Goal: Task Accomplishment & Management: Use online tool/utility

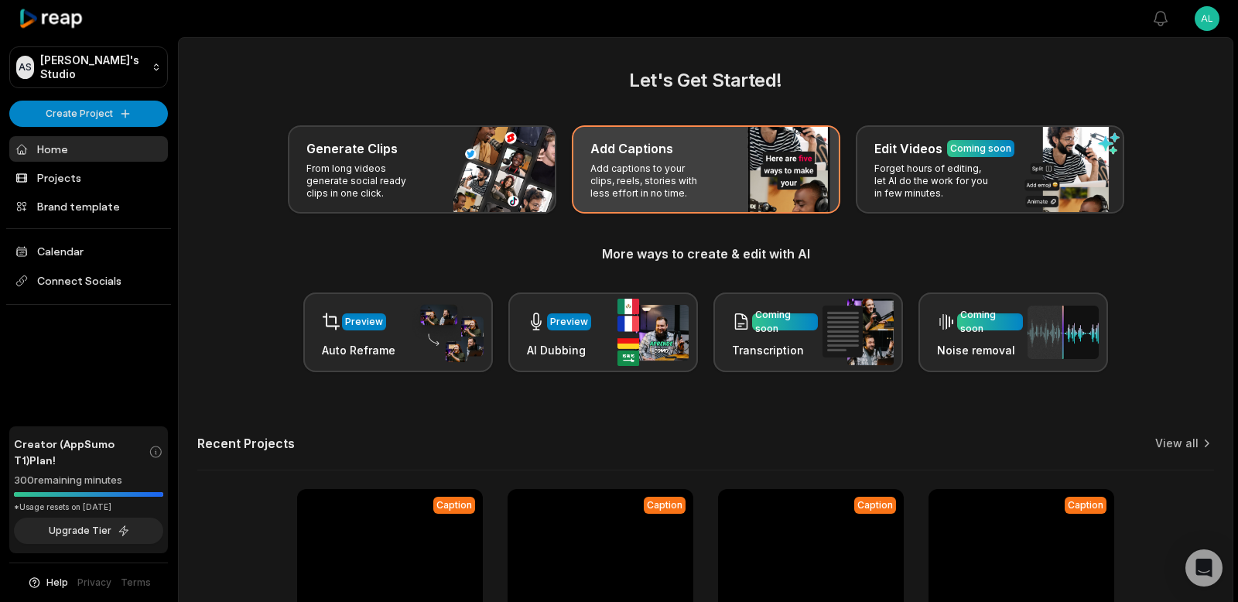
click at [725, 153] on div "Add Captions" at bounding box center [705, 148] width 231 height 19
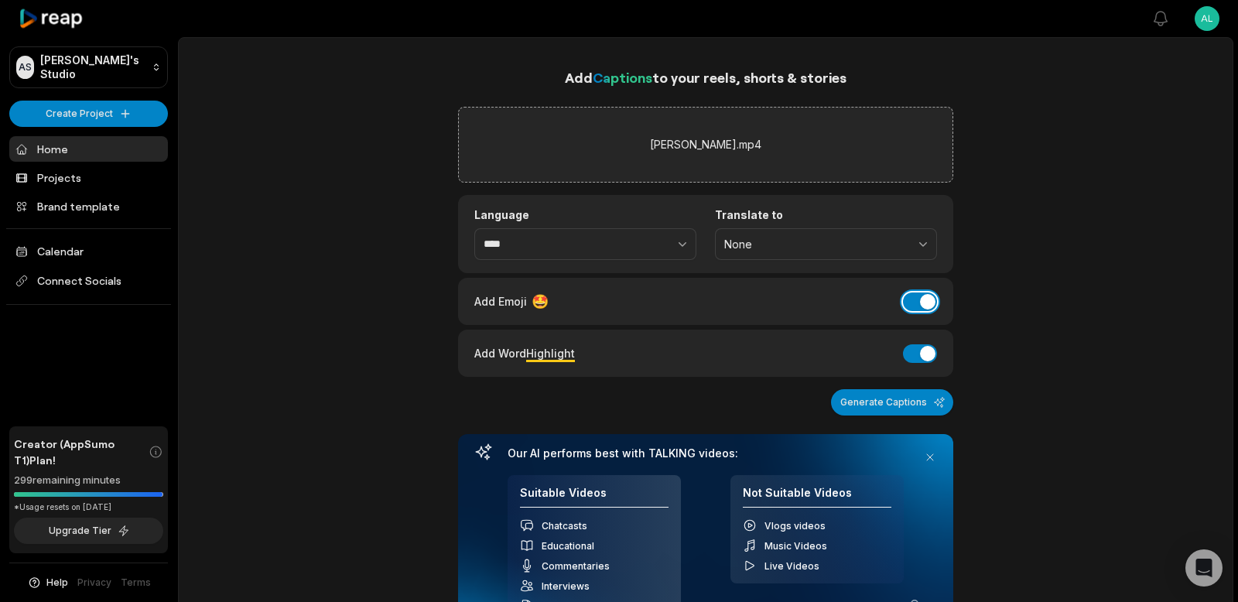
click at [921, 298] on button "Add Emoji" at bounding box center [920, 301] width 34 height 19
click at [920, 358] on button "Add Word Highlight" at bounding box center [920, 353] width 34 height 19
click at [654, 241] on button "button" at bounding box center [648, 244] width 95 height 32
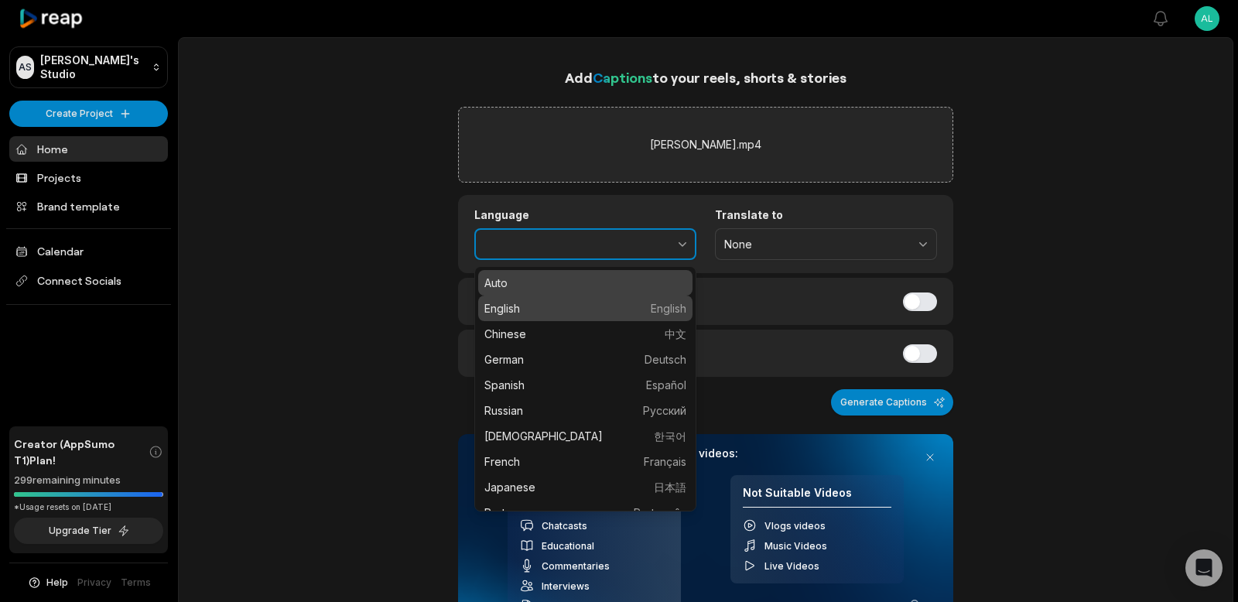
type input "*******"
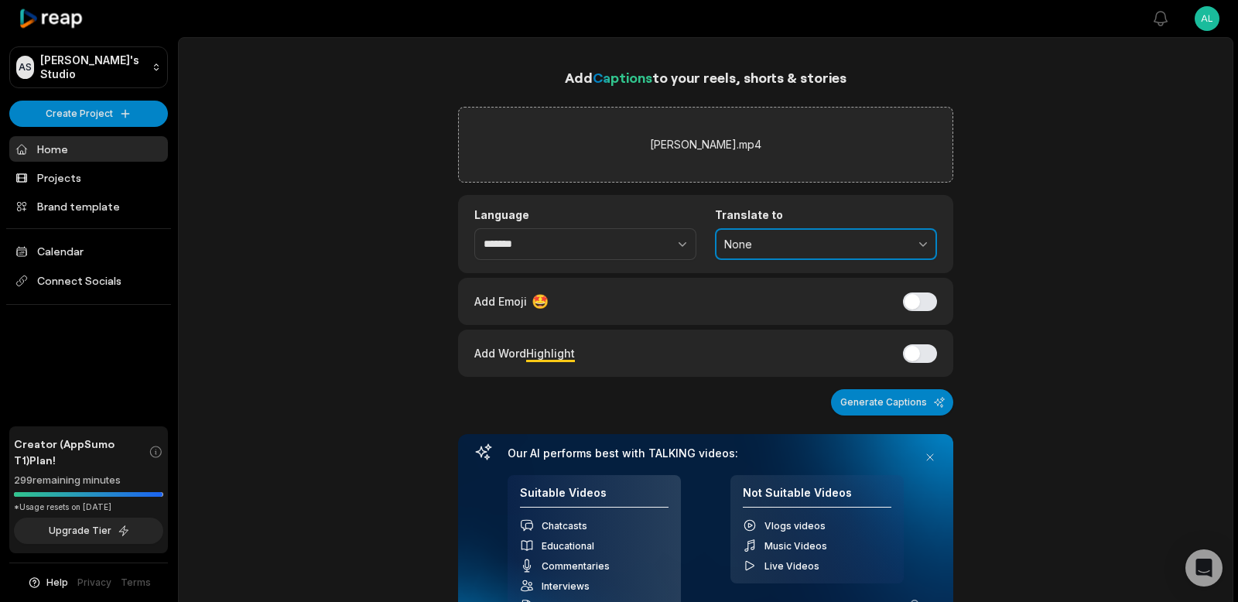
click at [801, 230] on button "None" at bounding box center [826, 244] width 222 height 32
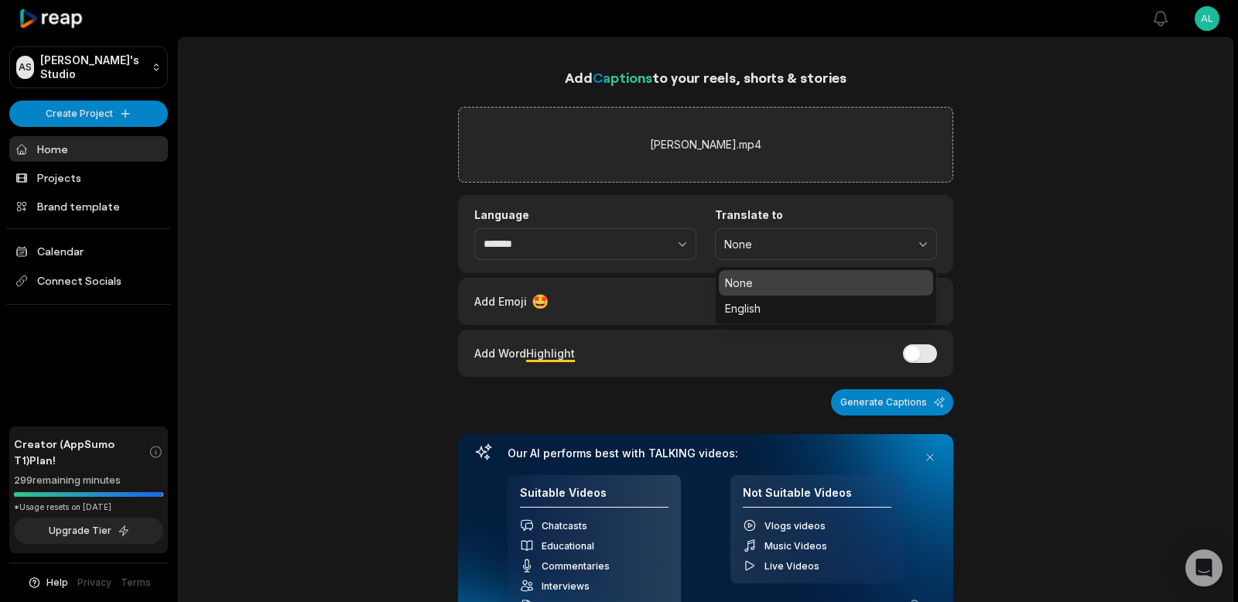
click at [799, 216] on label "Translate to" at bounding box center [826, 215] width 222 height 14
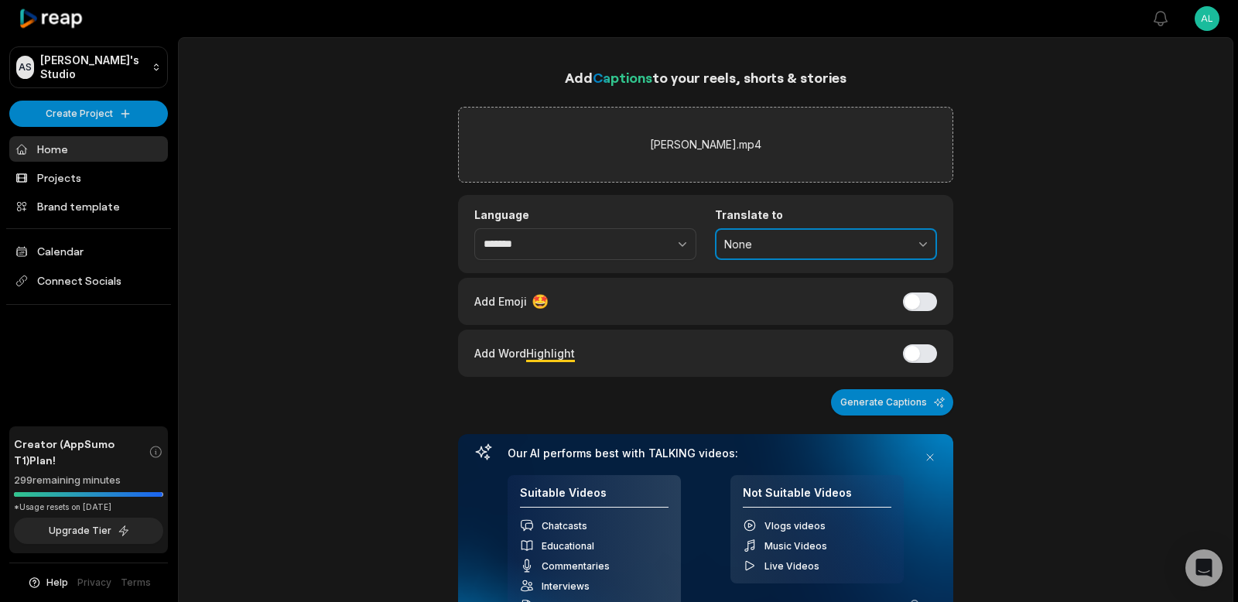
click at [755, 245] on span "None" at bounding box center [815, 244] width 182 height 14
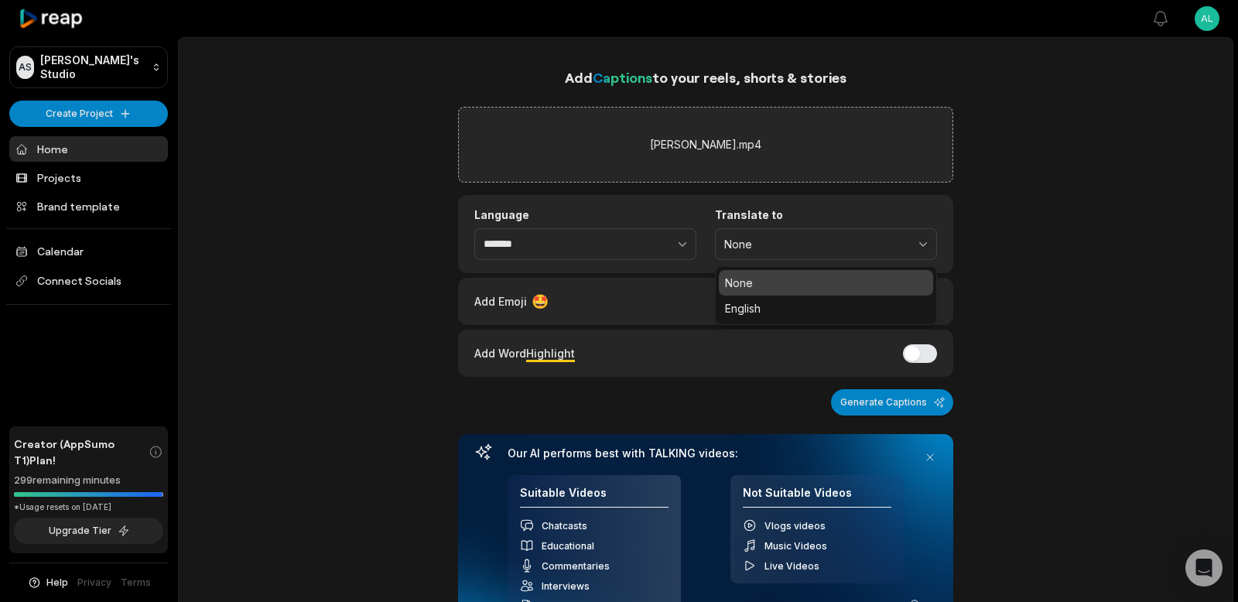
click at [804, 200] on div "Language ******* Translate to None None English" at bounding box center [705, 234] width 495 height 78
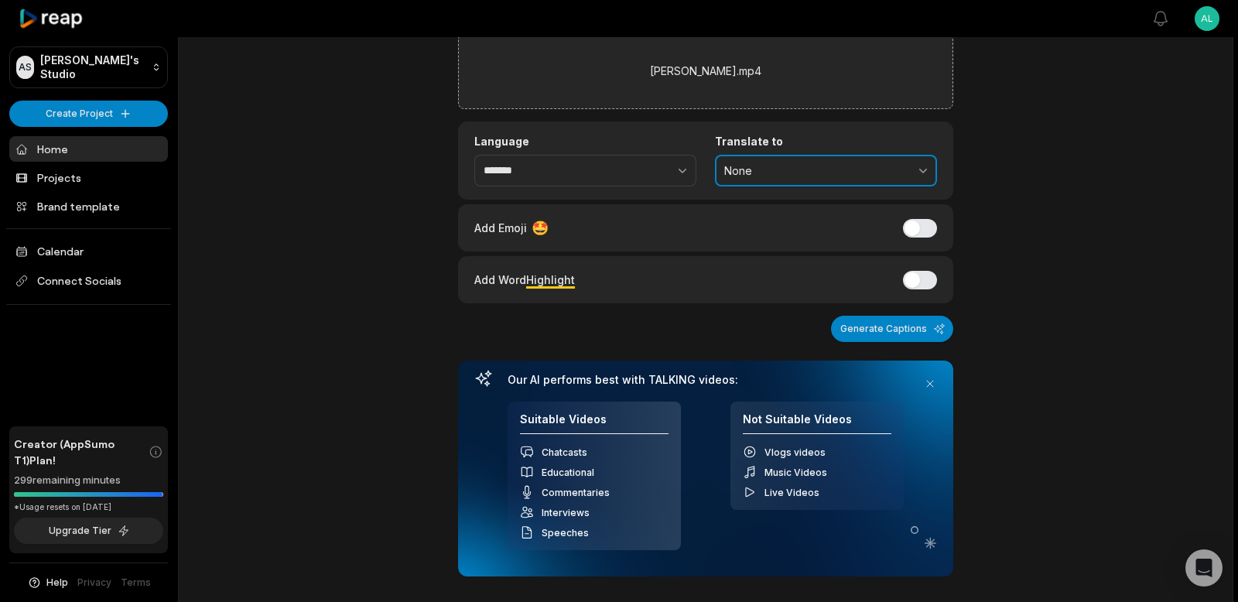
scroll to position [74, 0]
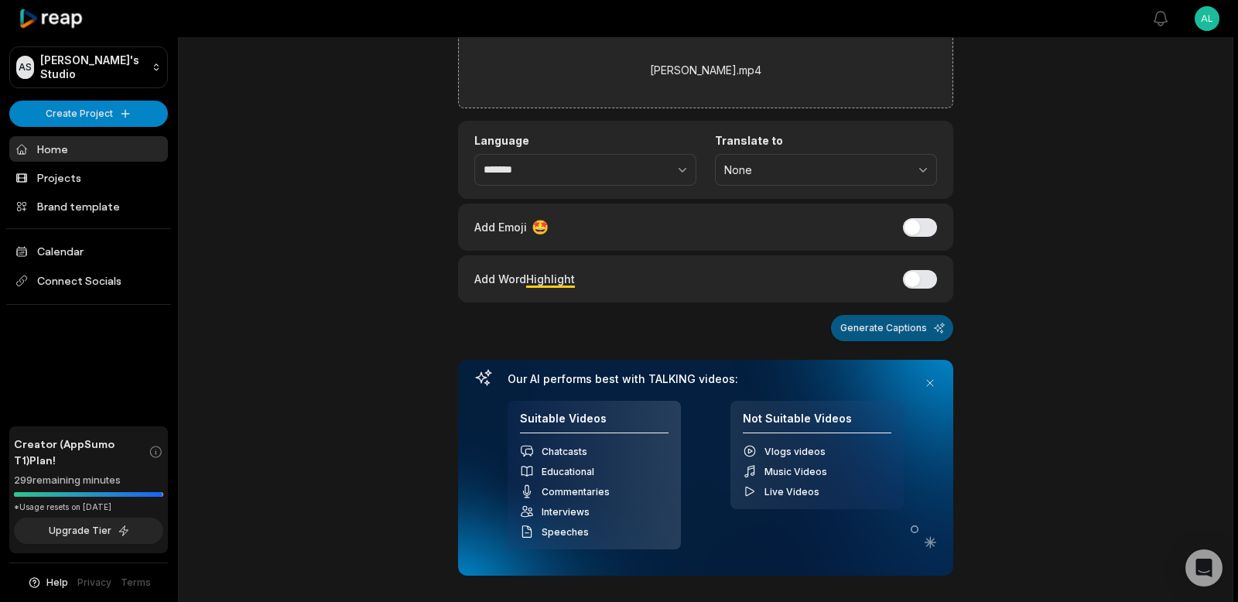
click at [872, 327] on button "Generate Captions" at bounding box center [892, 328] width 122 height 26
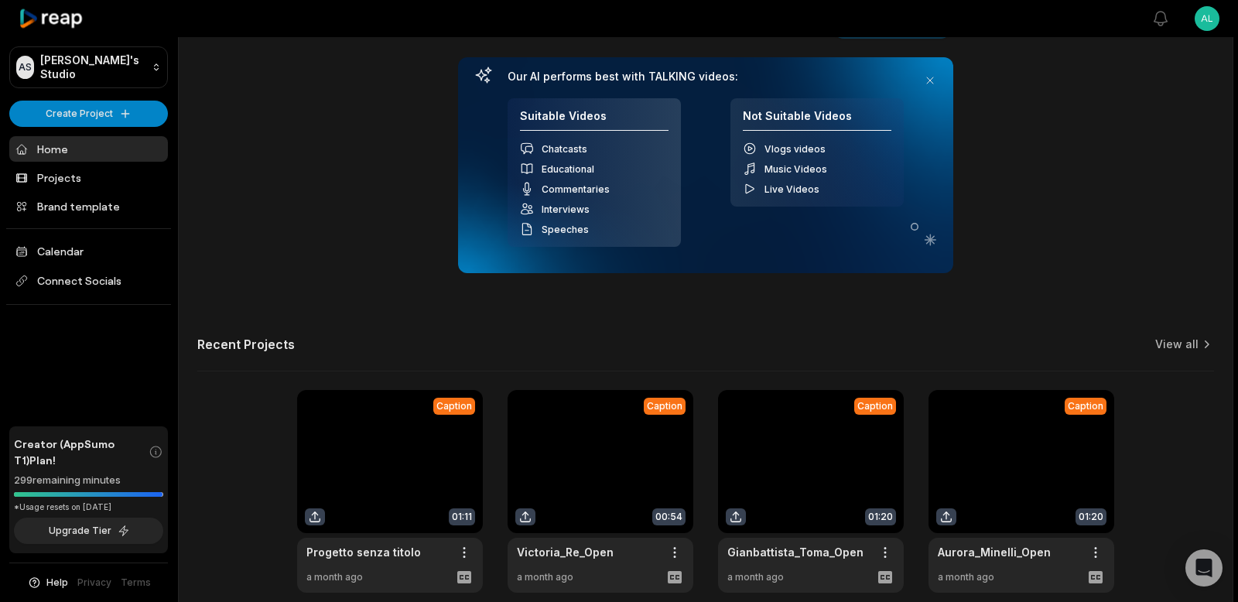
scroll to position [448, 0]
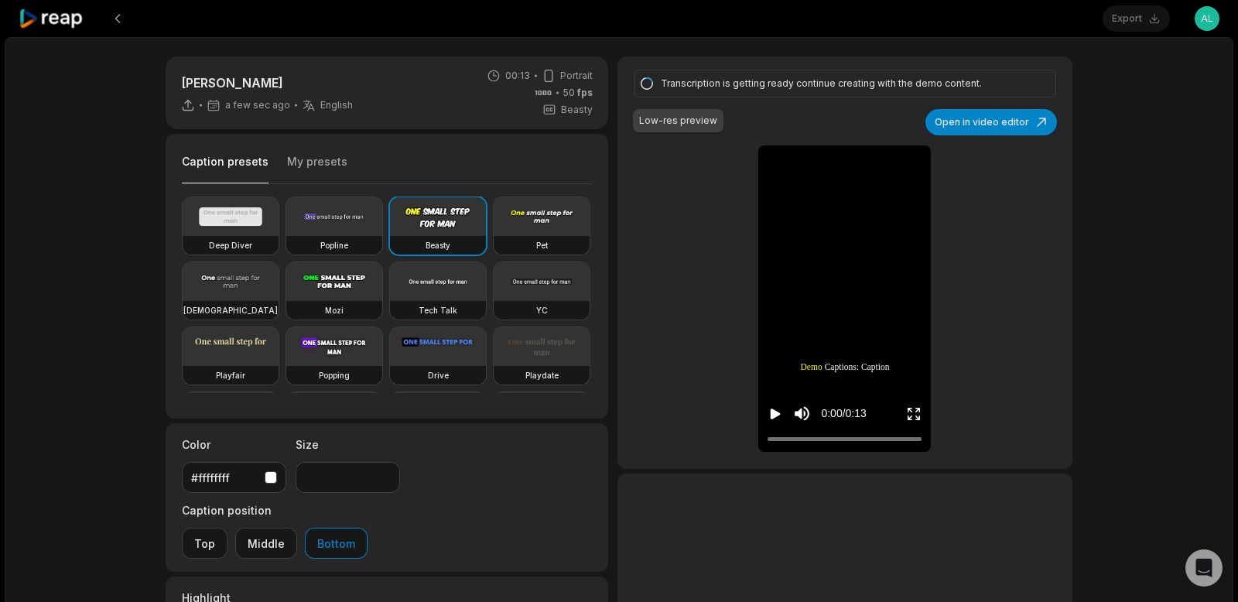
click at [308, 161] on button "My presets" at bounding box center [317, 168] width 60 height 29
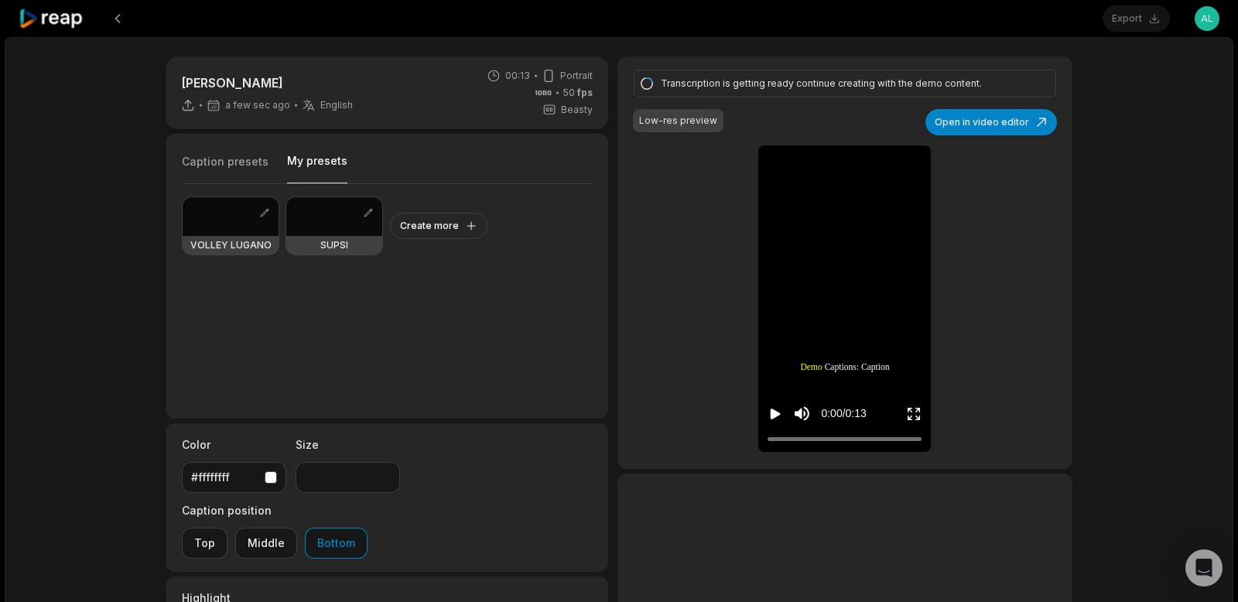
click at [226, 217] on div at bounding box center [231, 216] width 96 height 39
click at [767, 409] on icon "Play video" at bounding box center [774, 413] width 15 height 15
type input "**"
click at [777, 414] on icon "Pause video" at bounding box center [774, 413] width 15 height 15
click at [121, 19] on button at bounding box center [118, 19] width 28 height 28
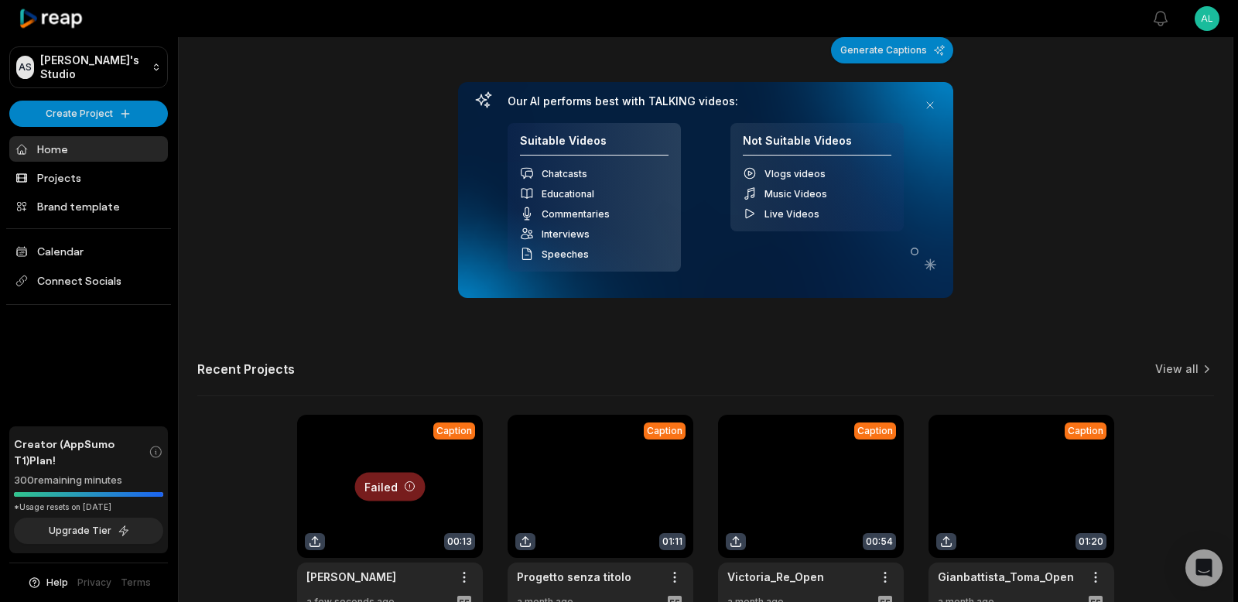
scroll to position [544, 0]
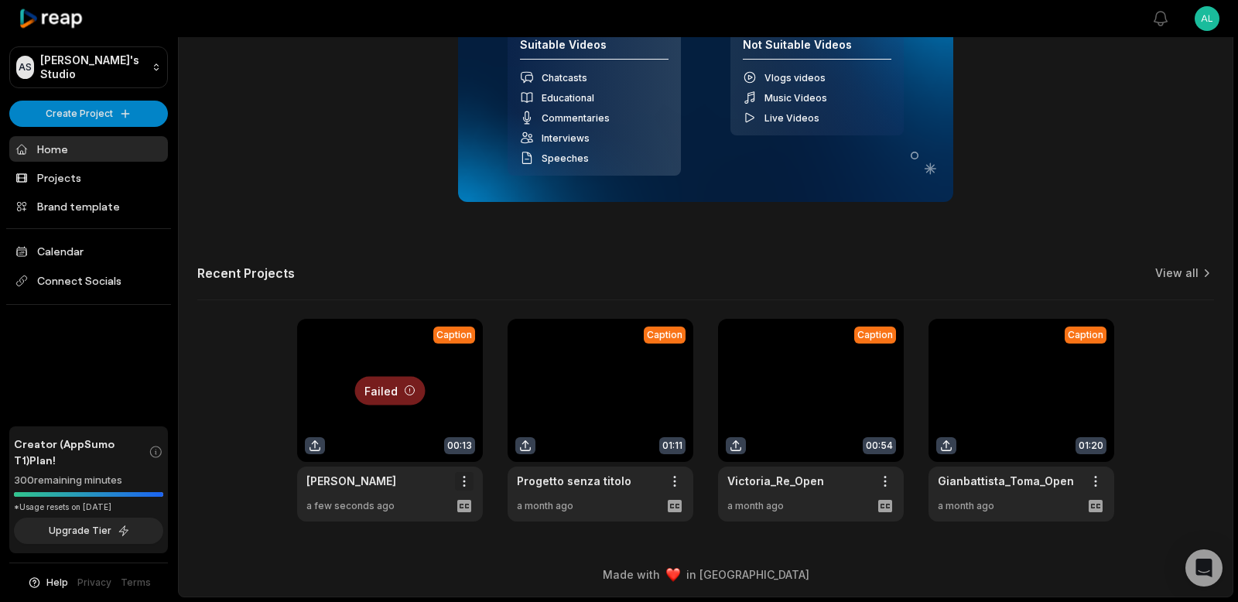
click at [429, 535] on span "Delete" at bounding box center [418, 536] width 34 height 16
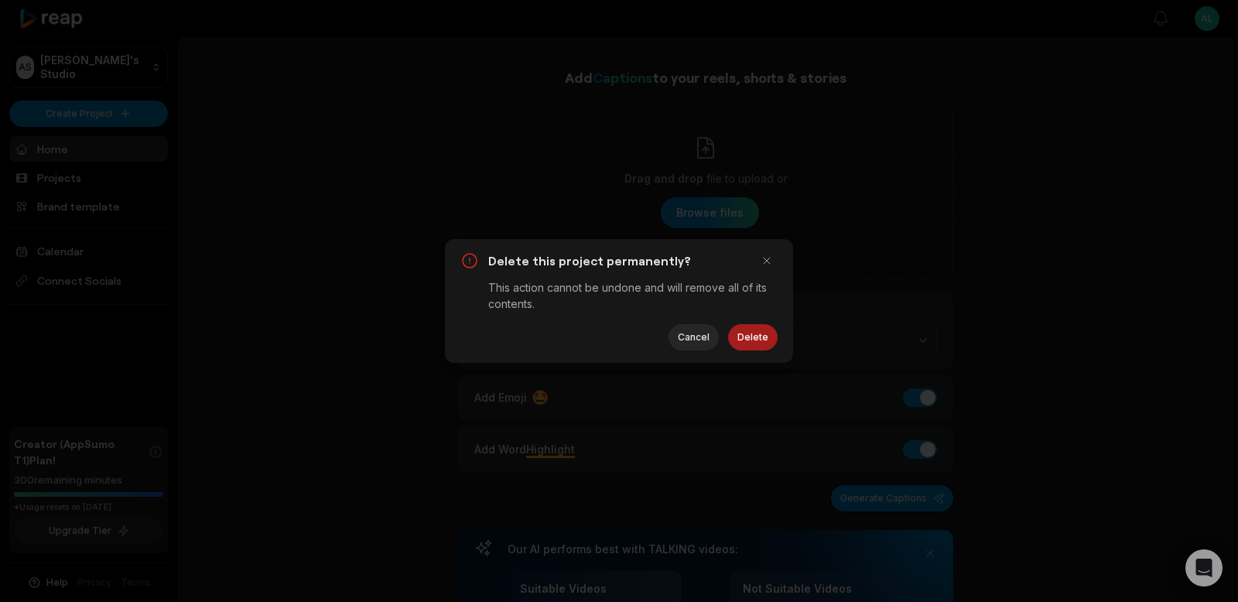
click at [753, 336] on button "Delete" at bounding box center [753, 337] width 50 height 26
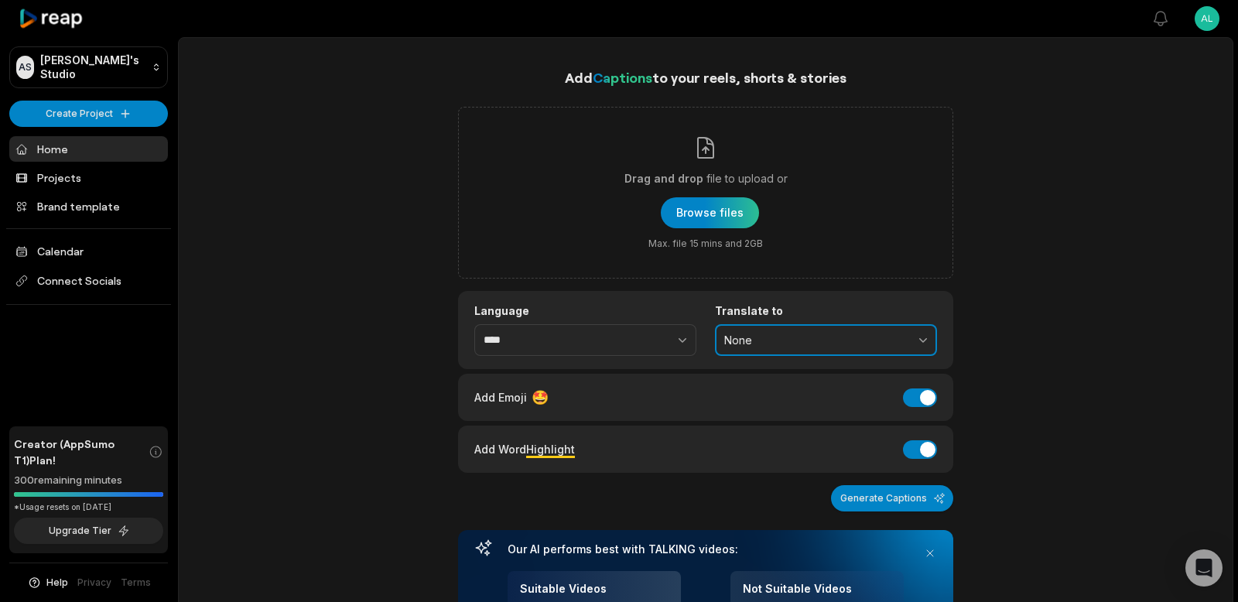
click at [808, 338] on span "None" at bounding box center [815, 340] width 182 height 14
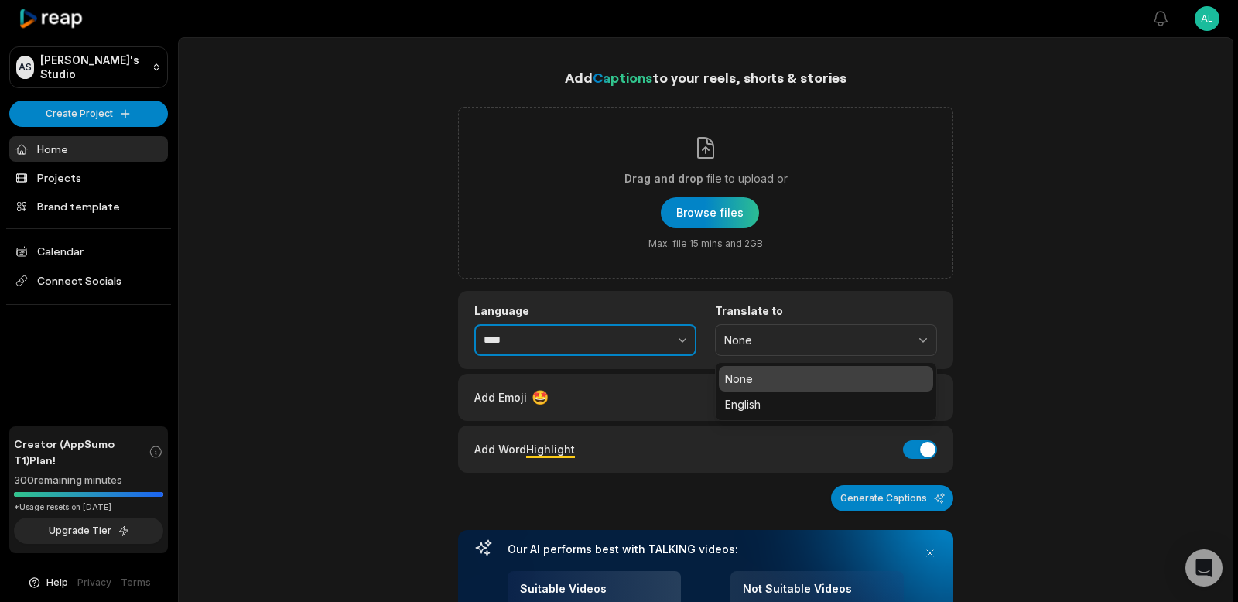
click at [683, 334] on icon "button" at bounding box center [681, 339] width 15 height 15
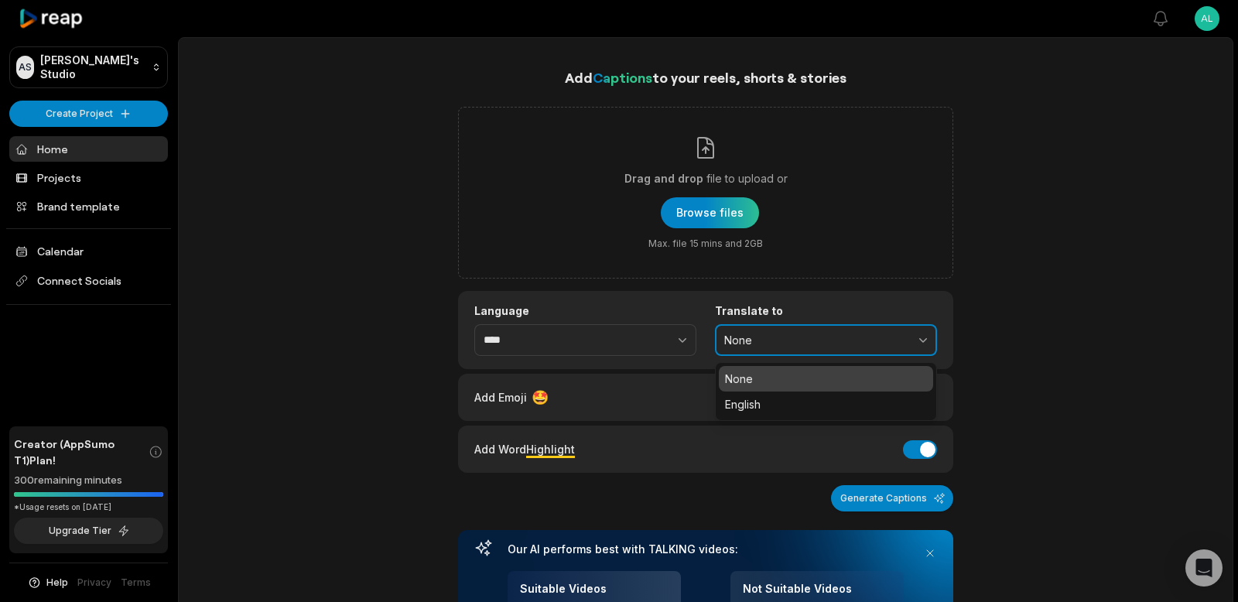
type input "****"
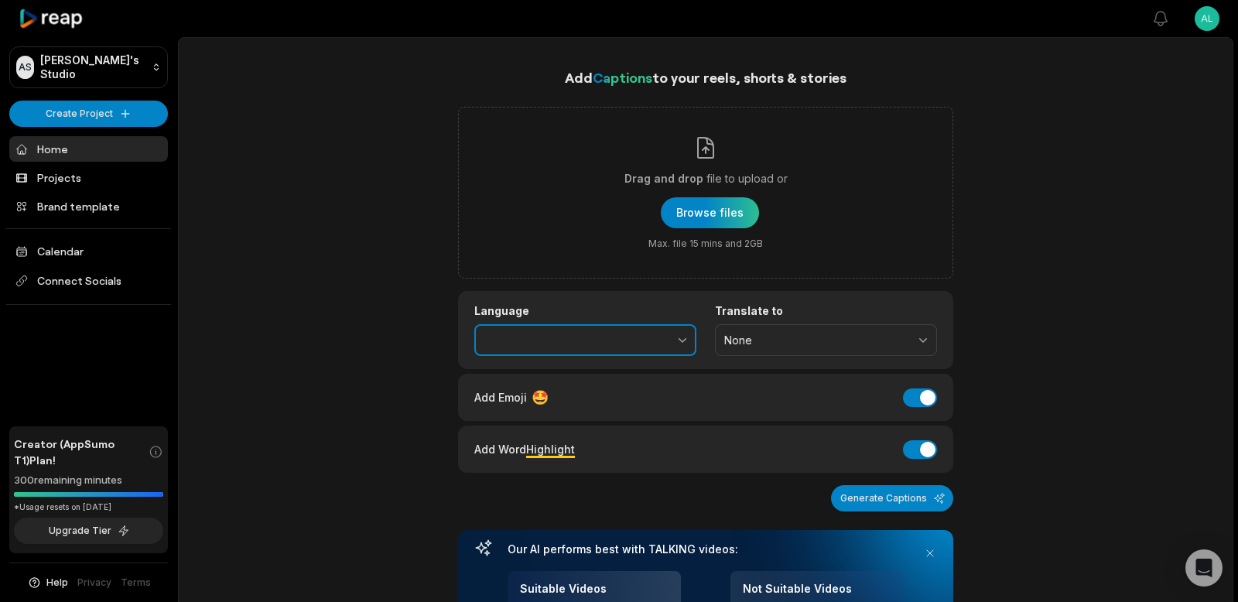
click at [651, 334] on button "button" at bounding box center [648, 340] width 95 height 32
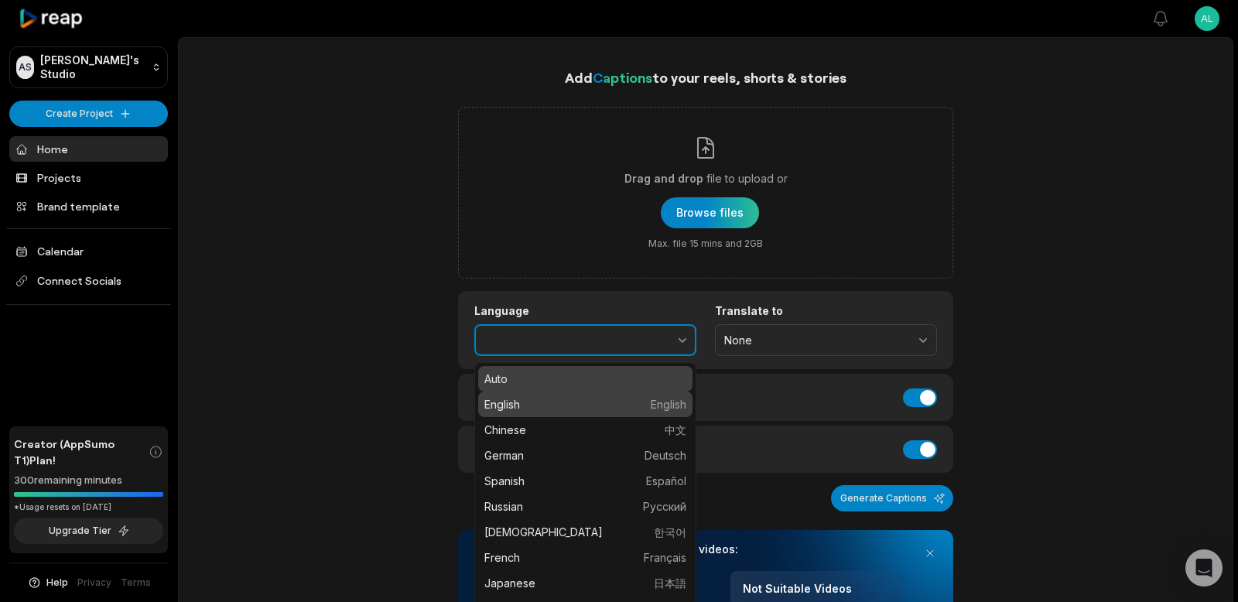
type input "*******"
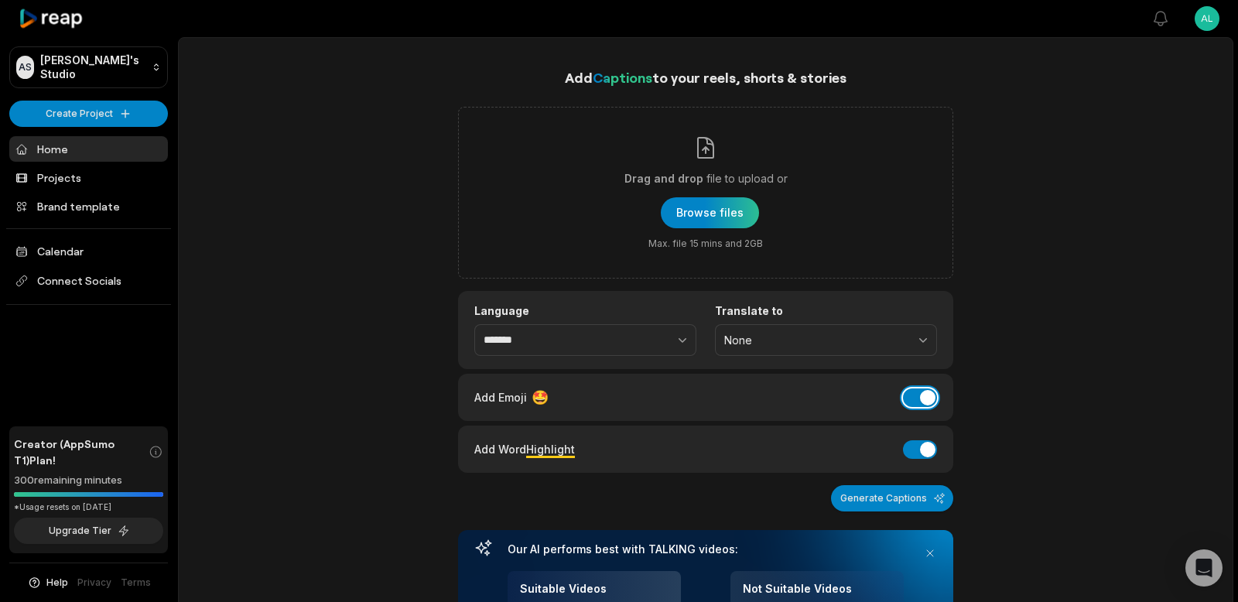
click at [911, 394] on button "Add Emoji" at bounding box center [920, 397] width 34 height 19
click at [913, 440] on button "Add Word Highlight" at bounding box center [920, 449] width 34 height 19
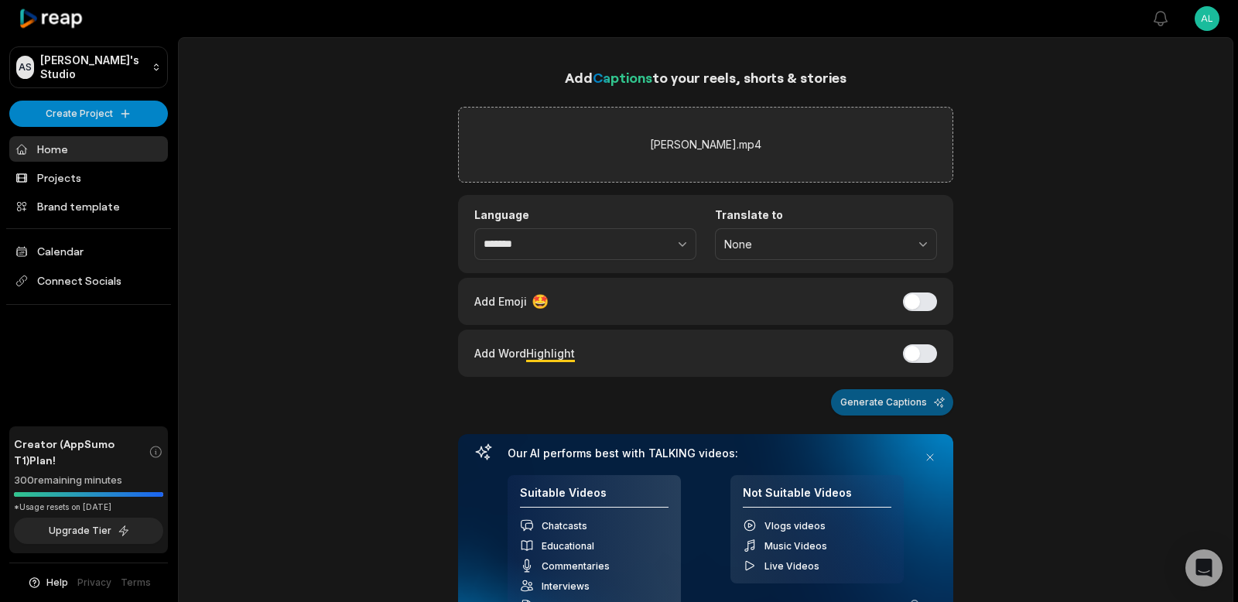
click at [902, 399] on button "Generate Captions" at bounding box center [892, 402] width 122 height 26
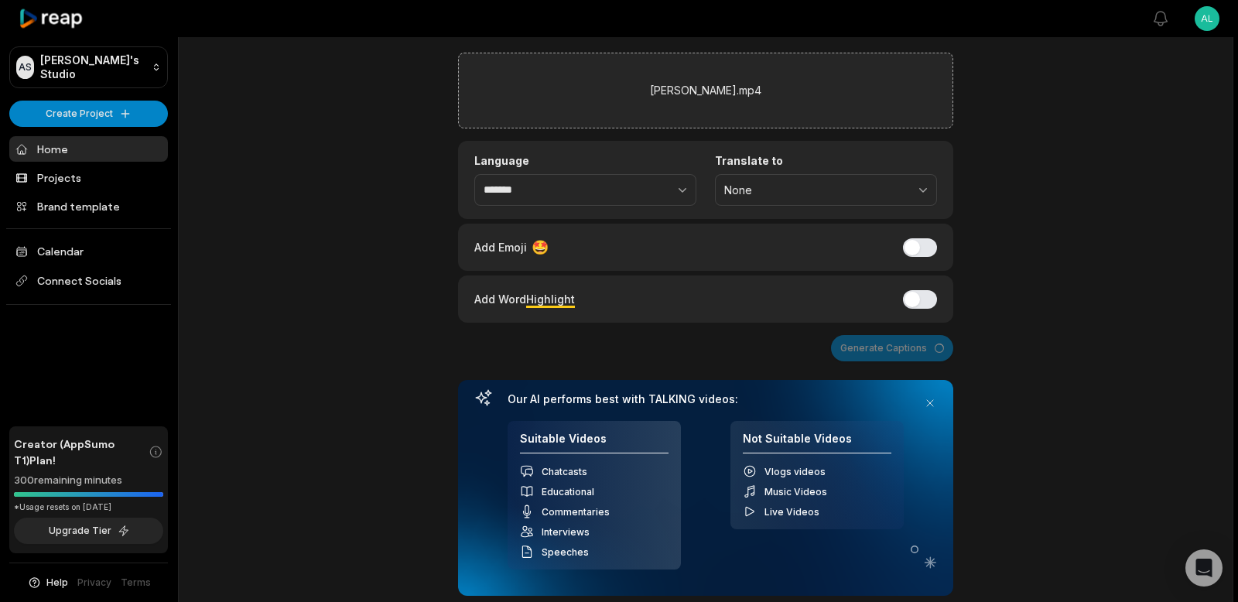
scroll to position [22, 0]
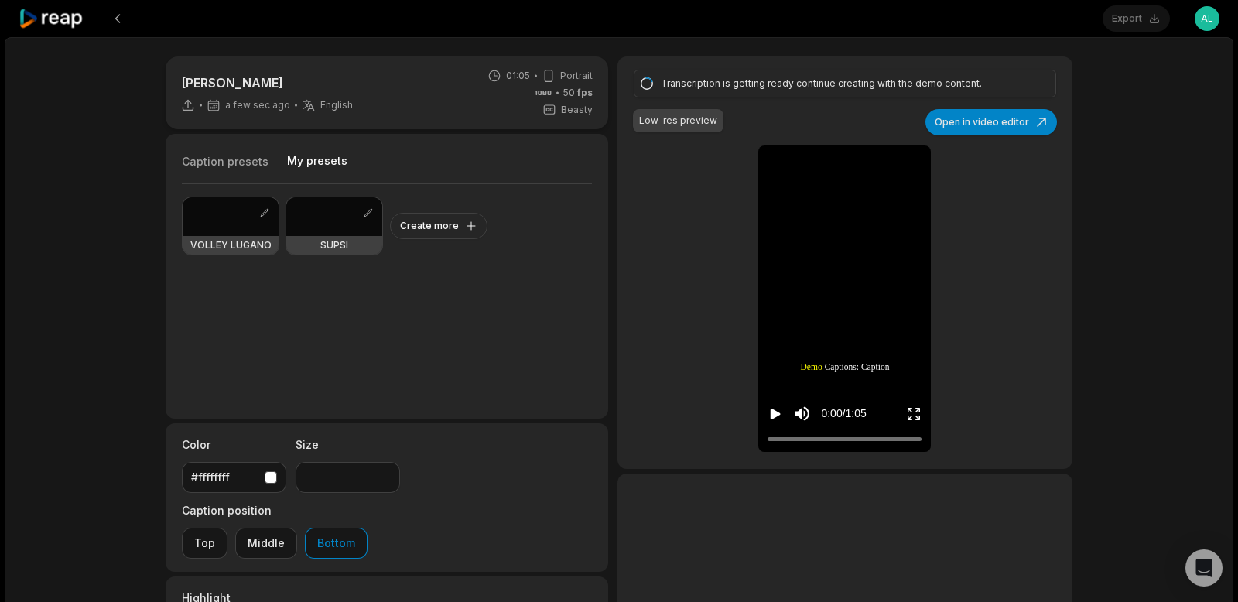
click at [304, 158] on button "My presets" at bounding box center [317, 168] width 60 height 30
click at [227, 215] on div at bounding box center [231, 216] width 96 height 39
type input "**"
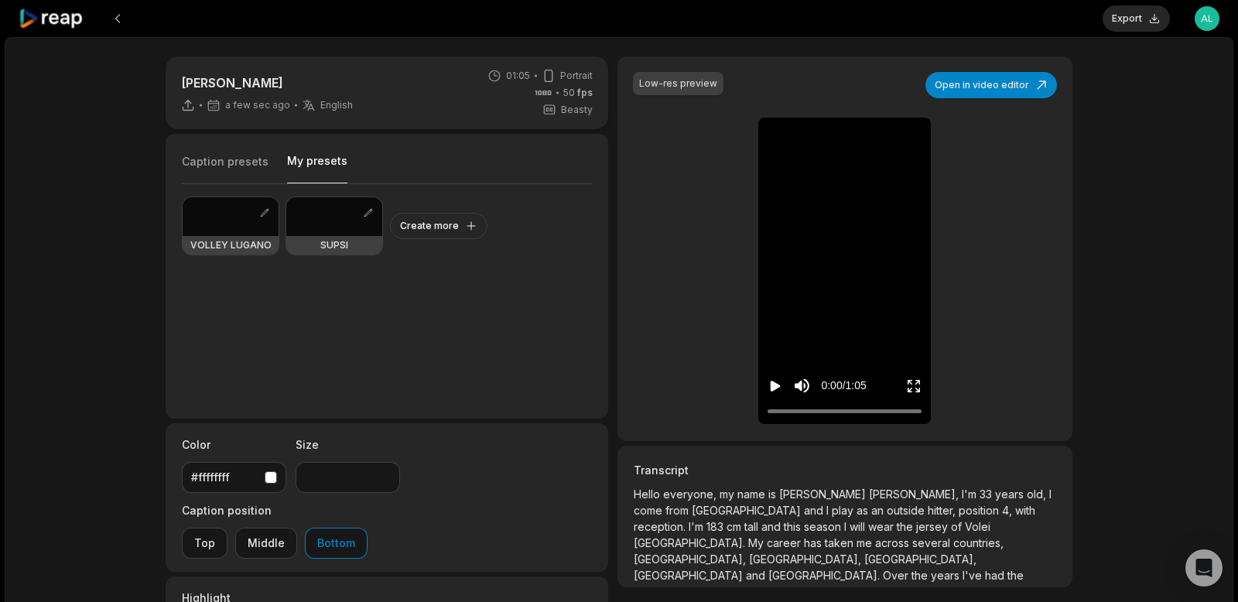
click at [776, 388] on icon "Play video" at bounding box center [775, 386] width 10 height 11
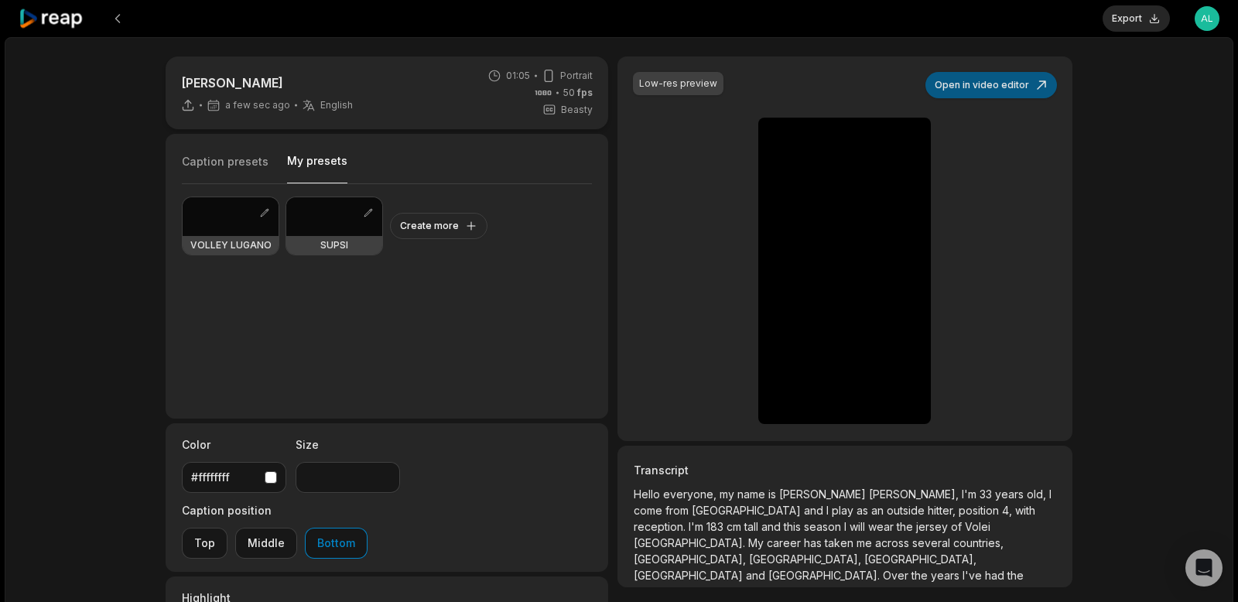
click at [1007, 87] on button "Open in video editor" at bounding box center [990, 85] width 131 height 26
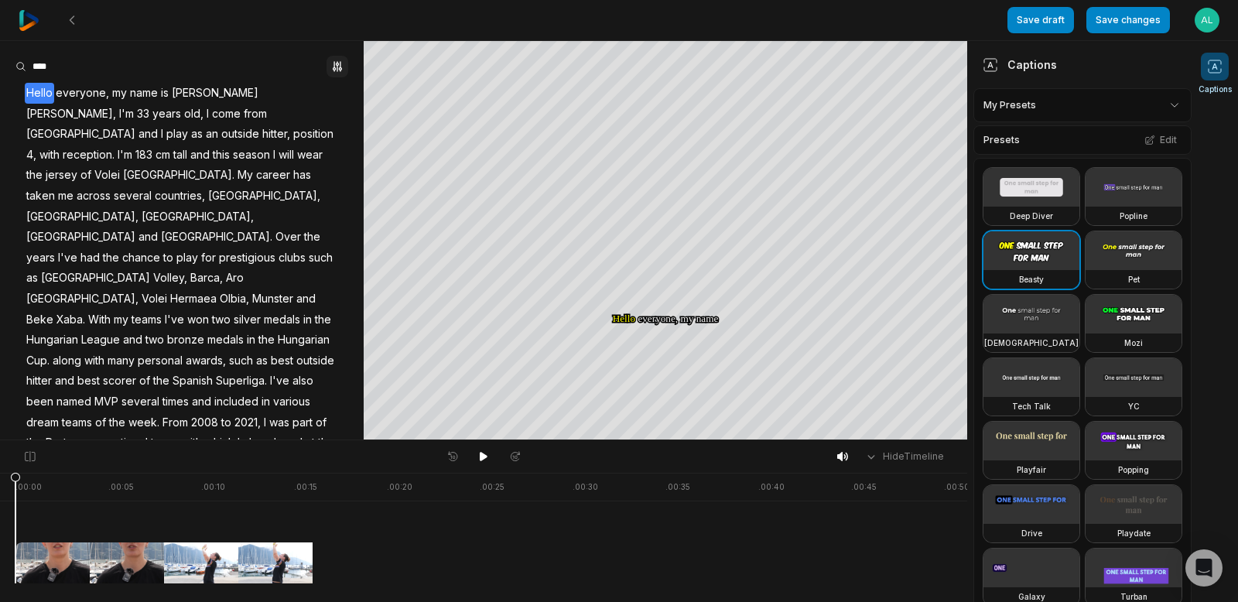
click at [334, 67] on icon "button" at bounding box center [334, 66] width 3 height 10
